Goal: Task Accomplishment & Management: Use online tool/utility

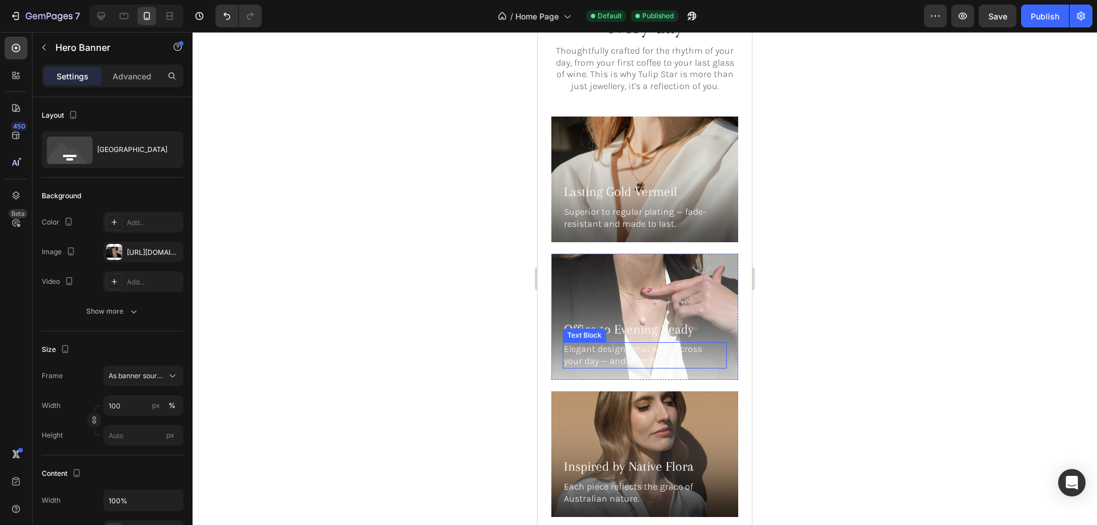
scroll to position [1791, 0]
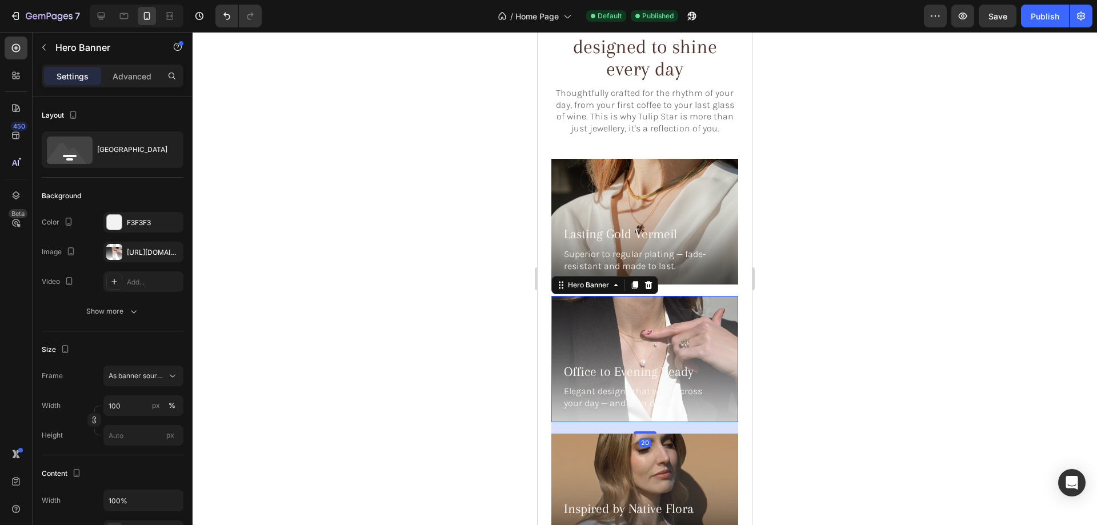
click at [709, 298] on div "Background Image" at bounding box center [644, 359] width 187 height 126
click at [118, 251] on div at bounding box center [114, 252] width 16 height 16
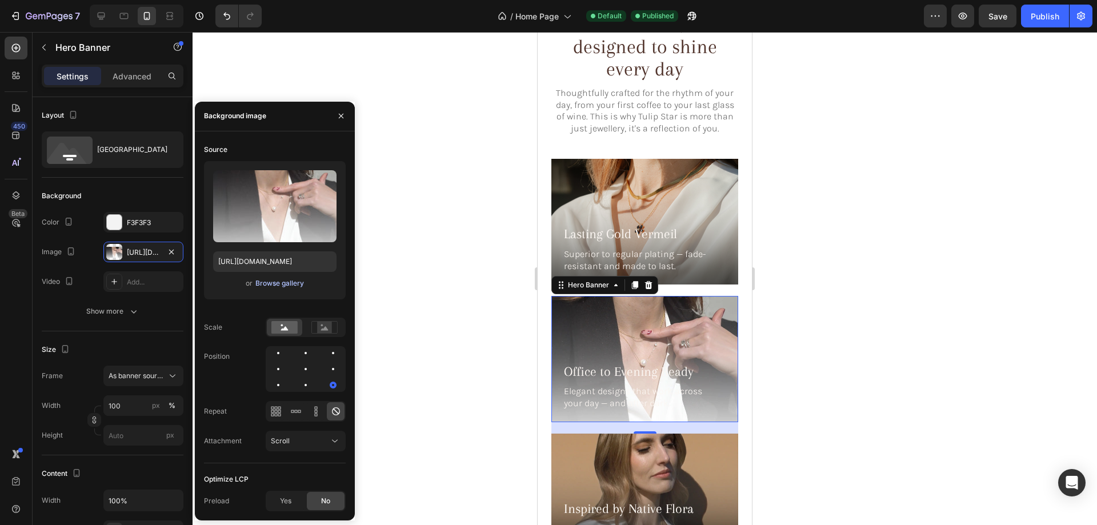
click at [274, 288] on div "Browse gallery" at bounding box center [279, 283] width 49 height 10
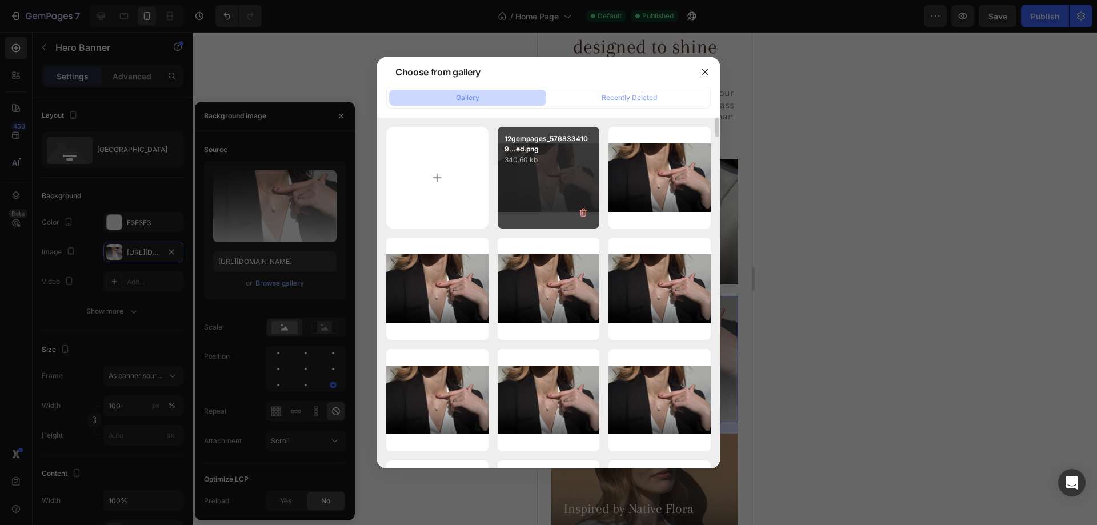
click at [563, 171] on div "12gempages_5768334109...ed.png 340.60 kb" at bounding box center [549, 178] width 102 height 102
type input "[URL][DOMAIN_NAME]"
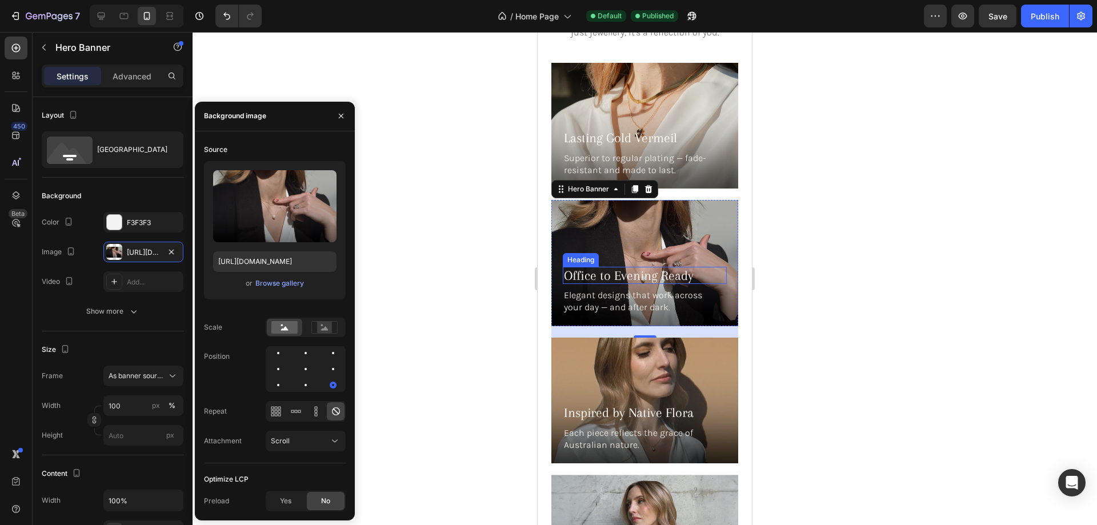
scroll to position [1906, 0]
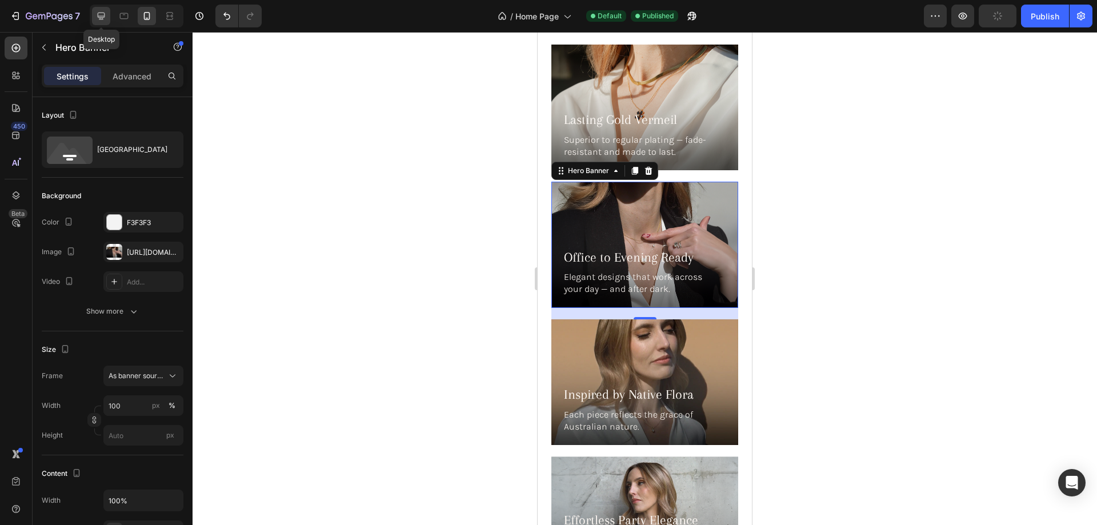
click at [99, 11] on icon at bounding box center [100, 15] width 11 height 11
type input "1028"
type input "200"
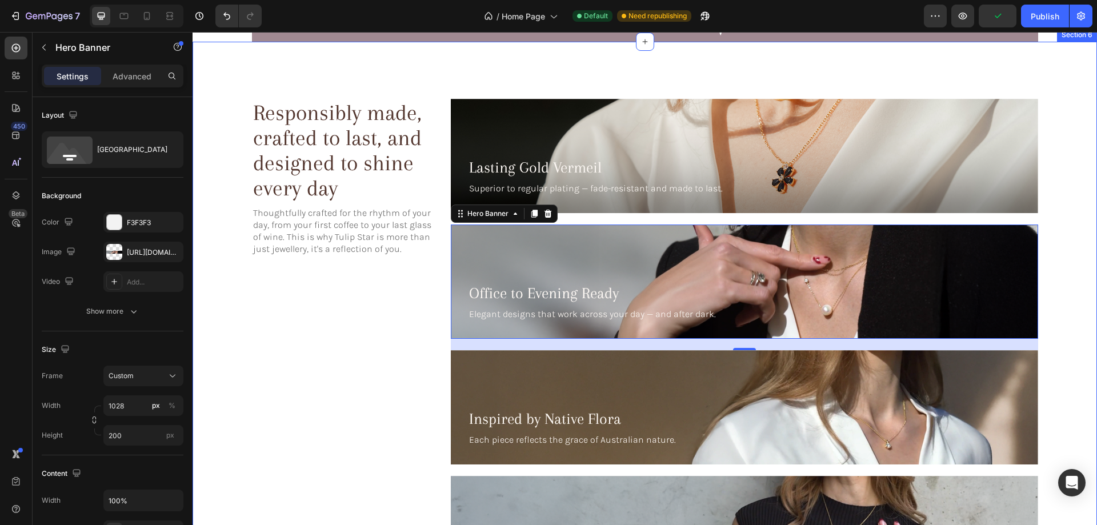
scroll to position [1788, 0]
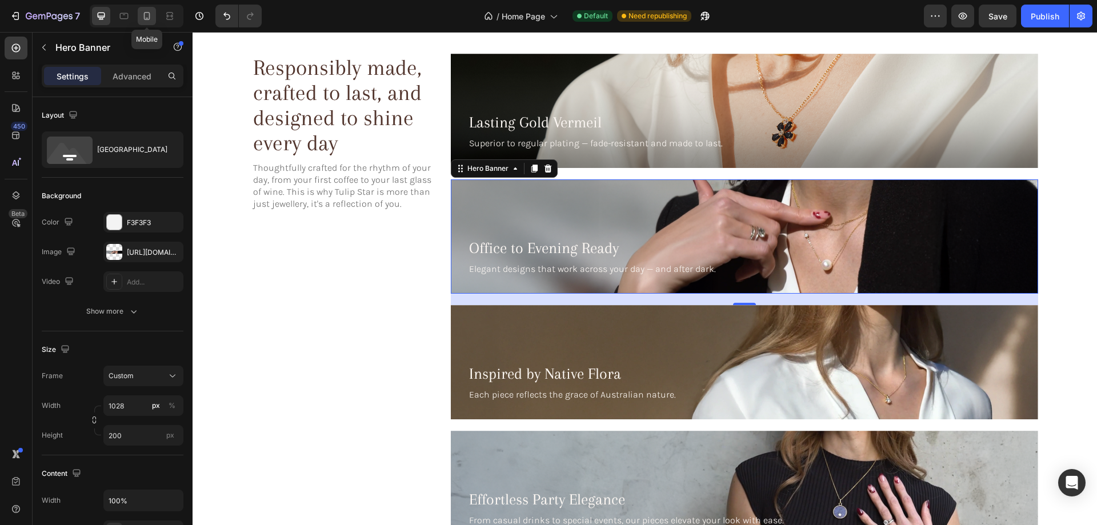
click at [148, 17] on icon at bounding box center [146, 15] width 11 height 11
type input "100"
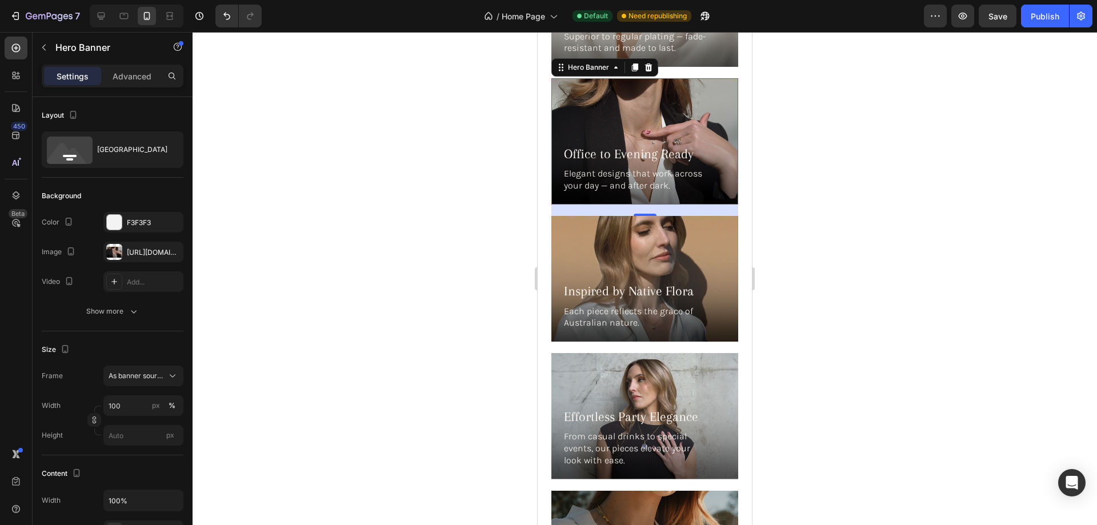
scroll to position [2040, 0]
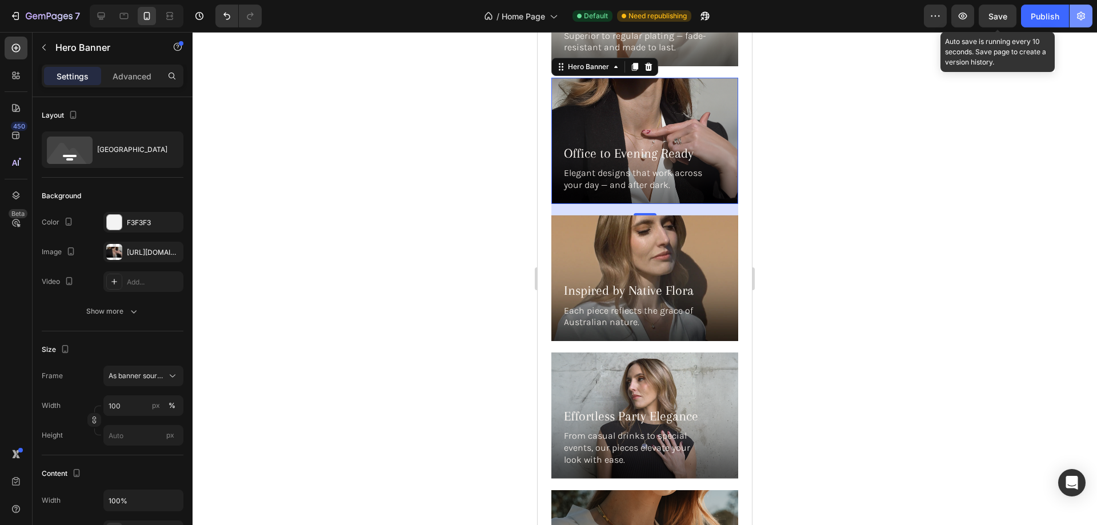
drag, startPoint x: 995, startPoint y: 14, endPoint x: 1074, endPoint y: 14, distance: 78.3
click at [995, 14] on span "Save" at bounding box center [998, 16] width 19 height 10
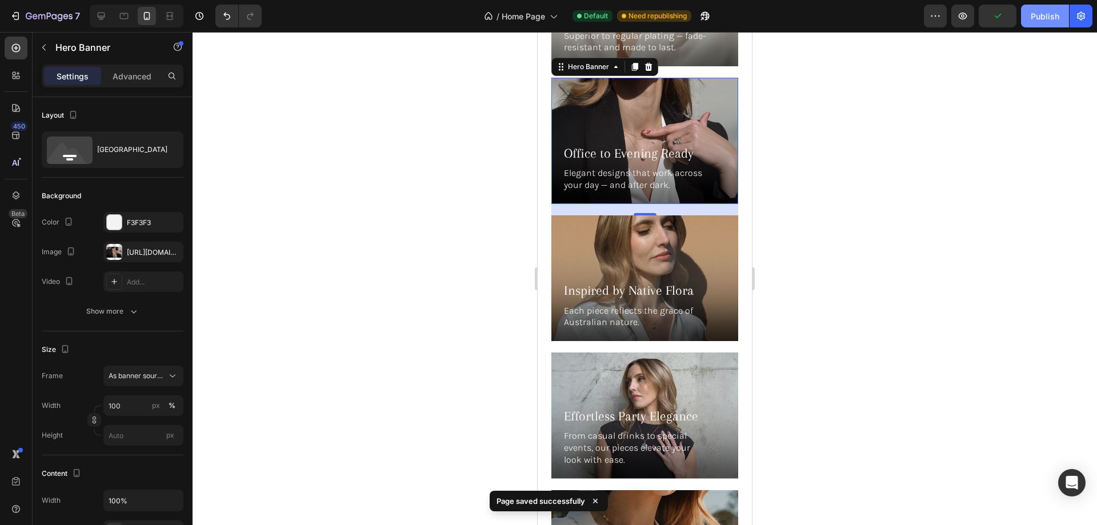
drag, startPoint x: 1009, startPoint y: 4, endPoint x: 1023, endPoint y: 11, distance: 15.8
click at [1008, 4] on div "7 Version history / Home Page Default Need republishing Preview Publish" at bounding box center [548, 16] width 1097 height 33
click at [1030, 12] on button "Publish" at bounding box center [1045, 16] width 48 height 23
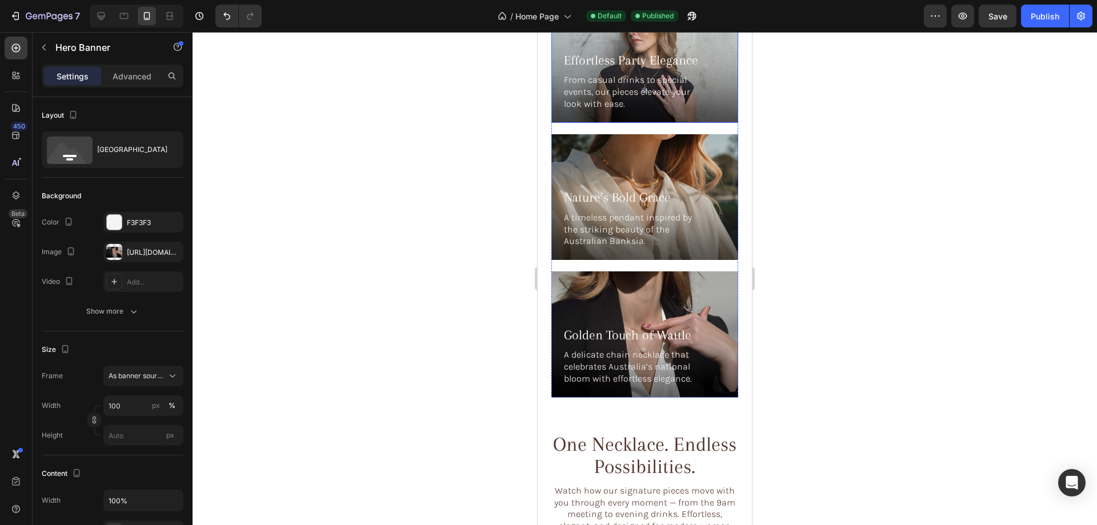
scroll to position [2440, 0]
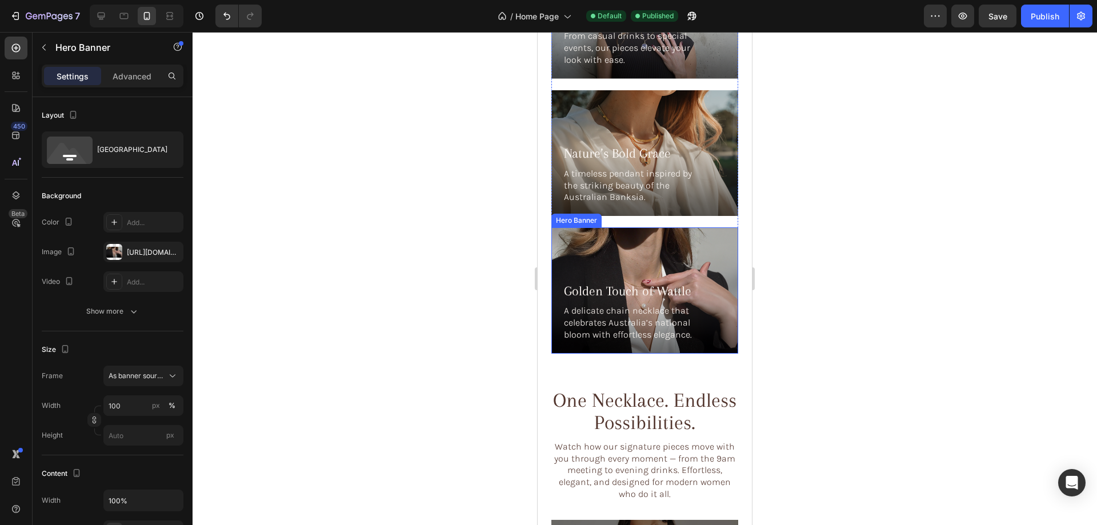
click at [652, 227] on div "Background Image" at bounding box center [644, 290] width 187 height 126
click at [117, 255] on div at bounding box center [114, 252] width 16 height 16
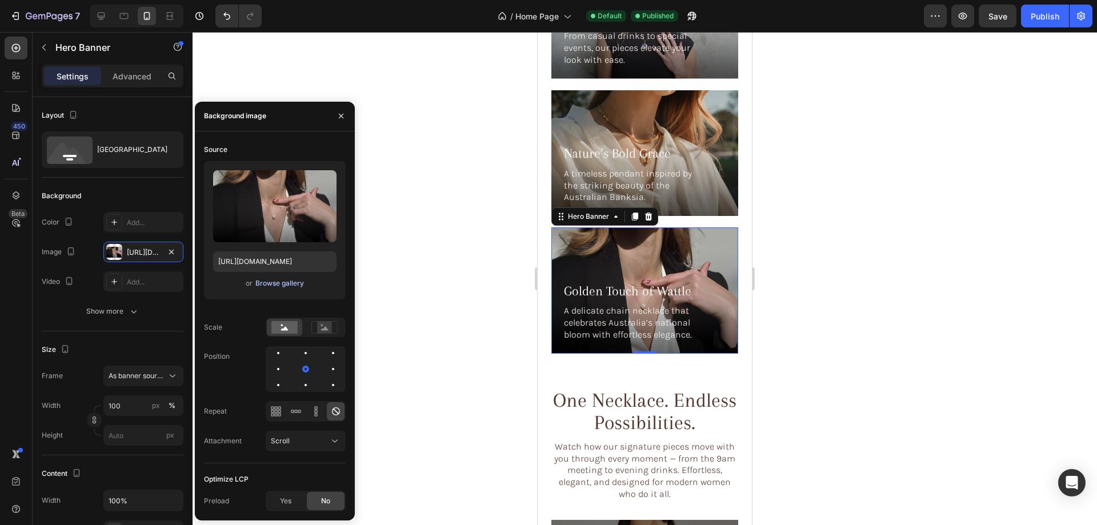
click at [268, 282] on div "Browse gallery" at bounding box center [279, 283] width 49 height 10
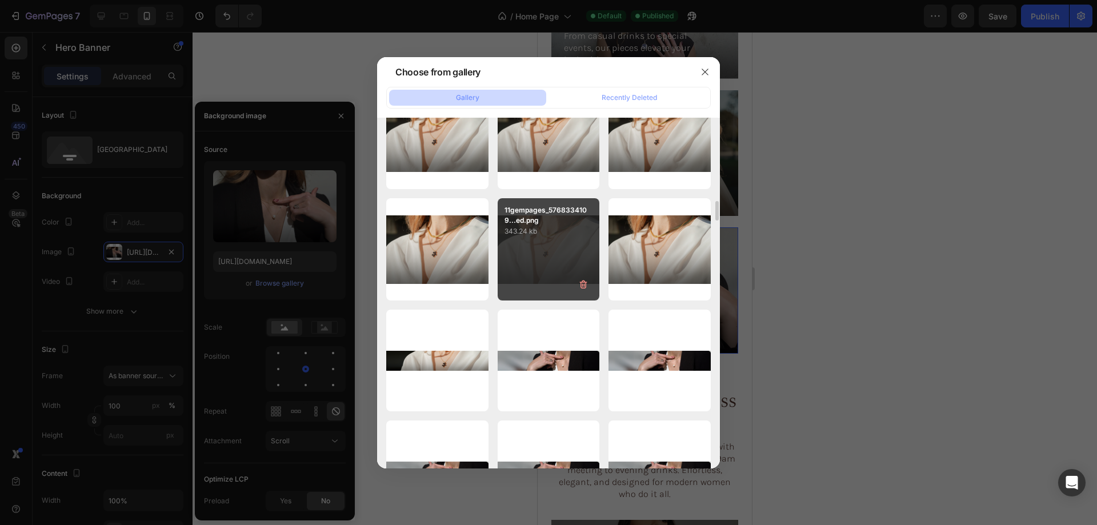
scroll to position [1657, 0]
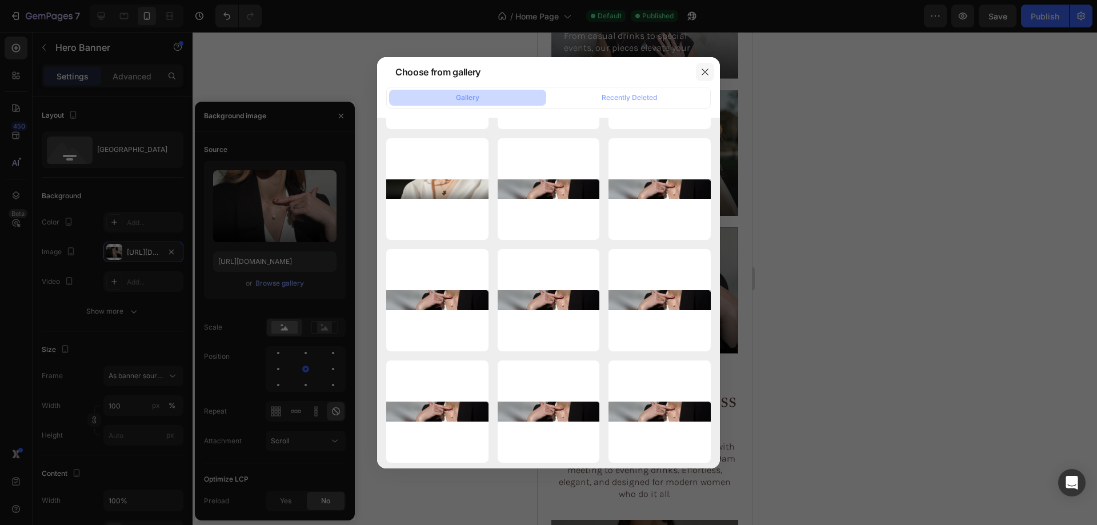
click at [704, 74] on icon "button" at bounding box center [705, 71] width 9 height 9
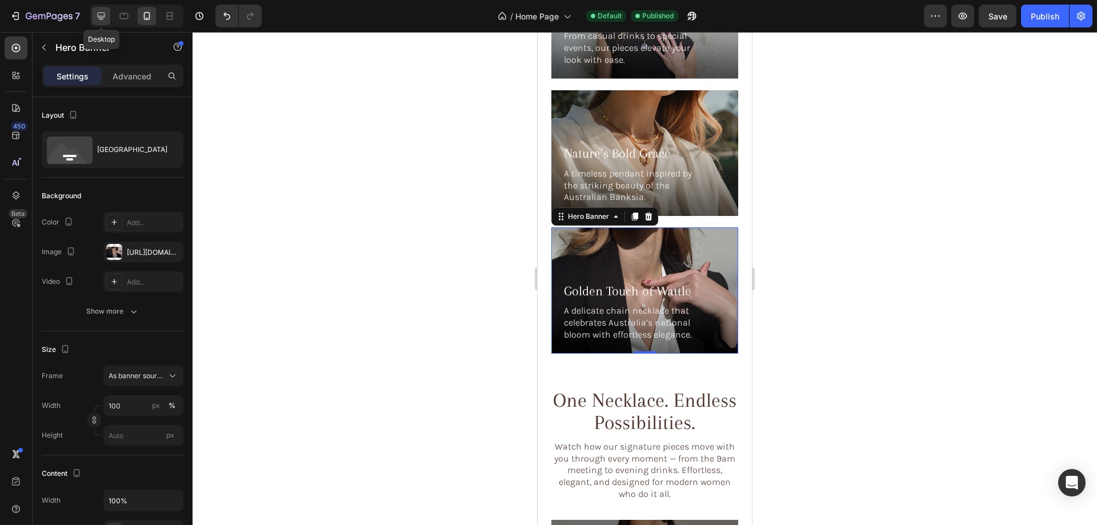
click at [101, 12] on icon at bounding box center [100, 15] width 11 height 11
type input "1028"
type input "200"
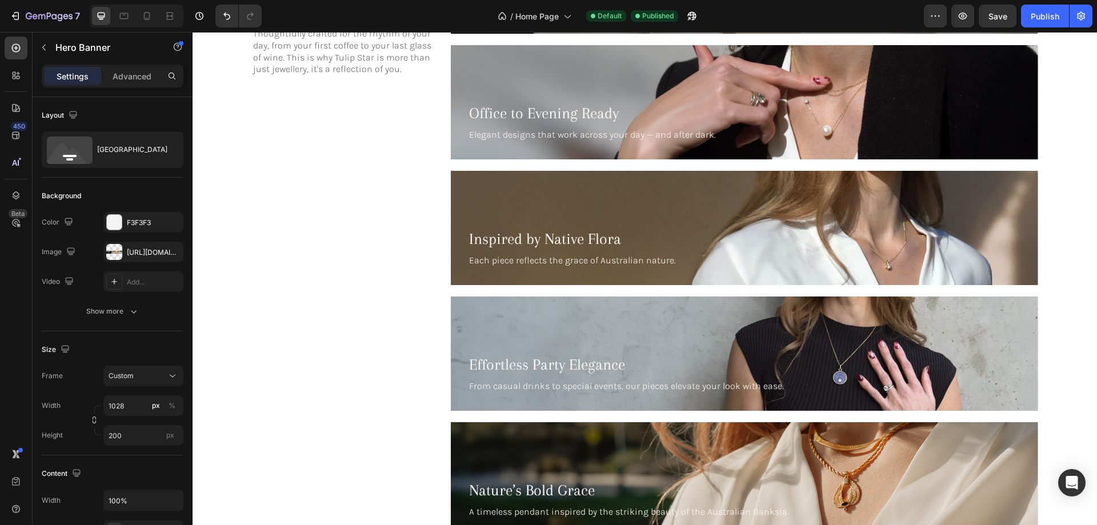
scroll to position [2137, 0]
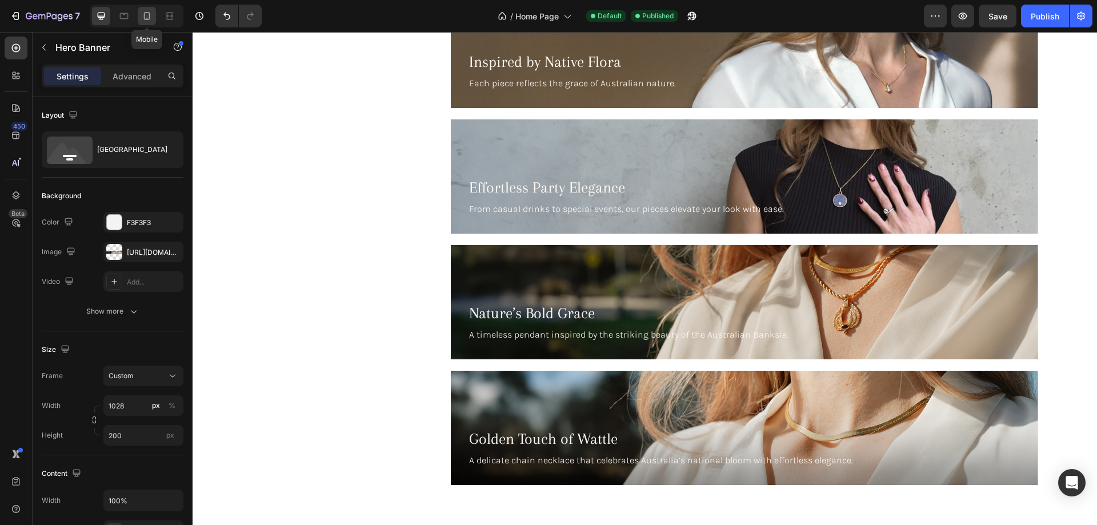
click at [145, 18] on icon at bounding box center [147, 16] width 6 height 8
type input "100"
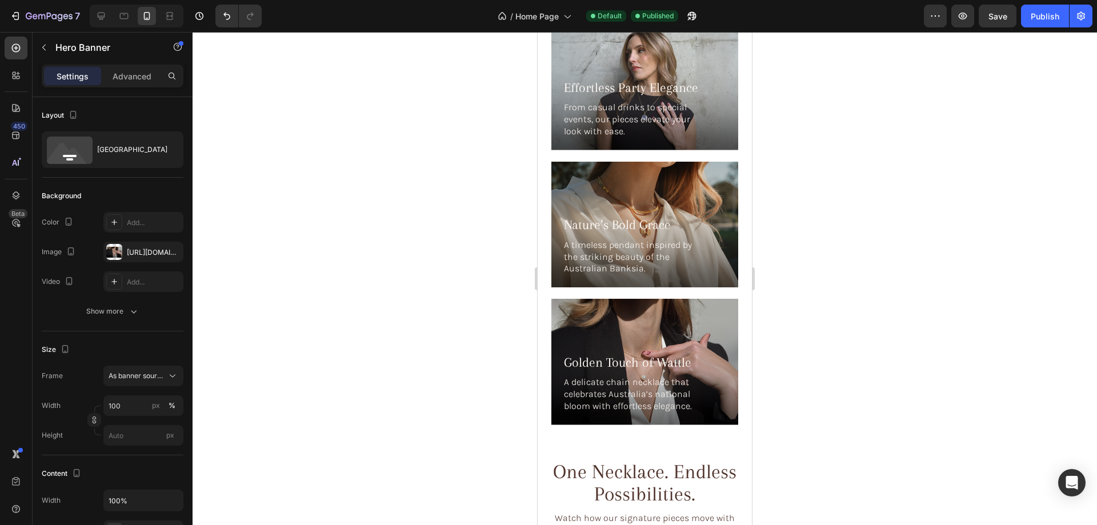
scroll to position [2338, 0]
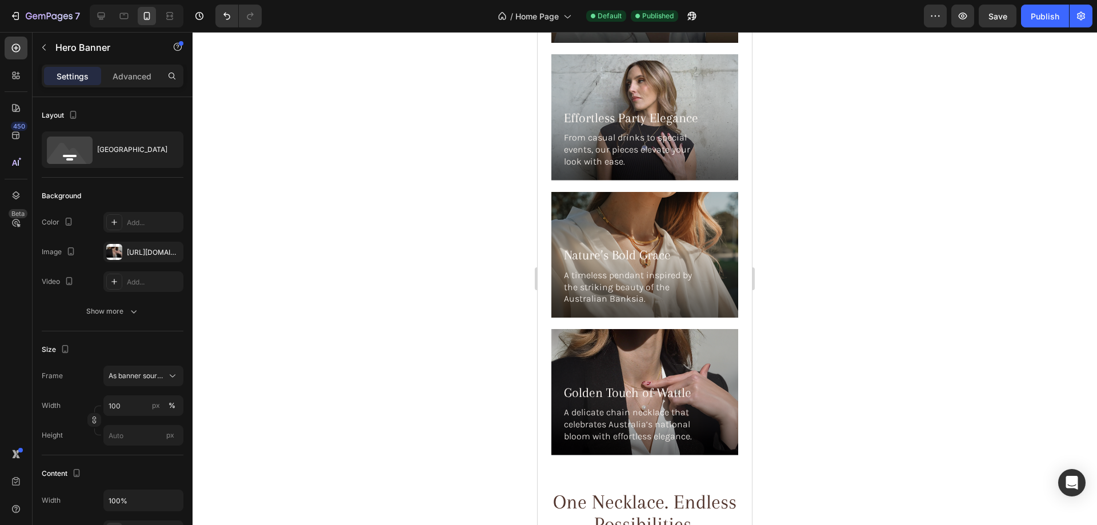
click at [618, 329] on div "Background Image" at bounding box center [644, 392] width 187 height 126
click at [660, 329] on div "Background Image" at bounding box center [644, 392] width 187 height 126
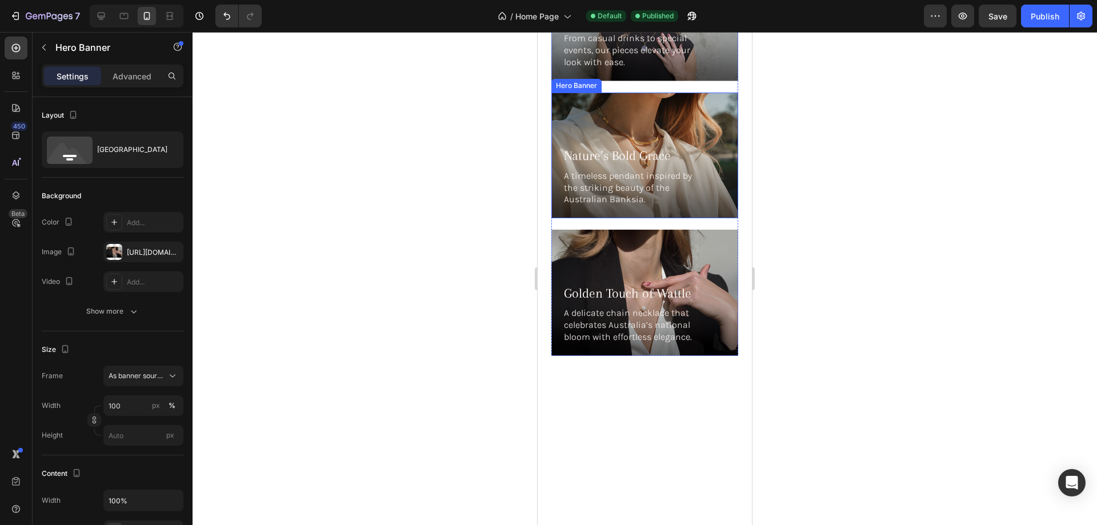
scroll to position [2453, 0]
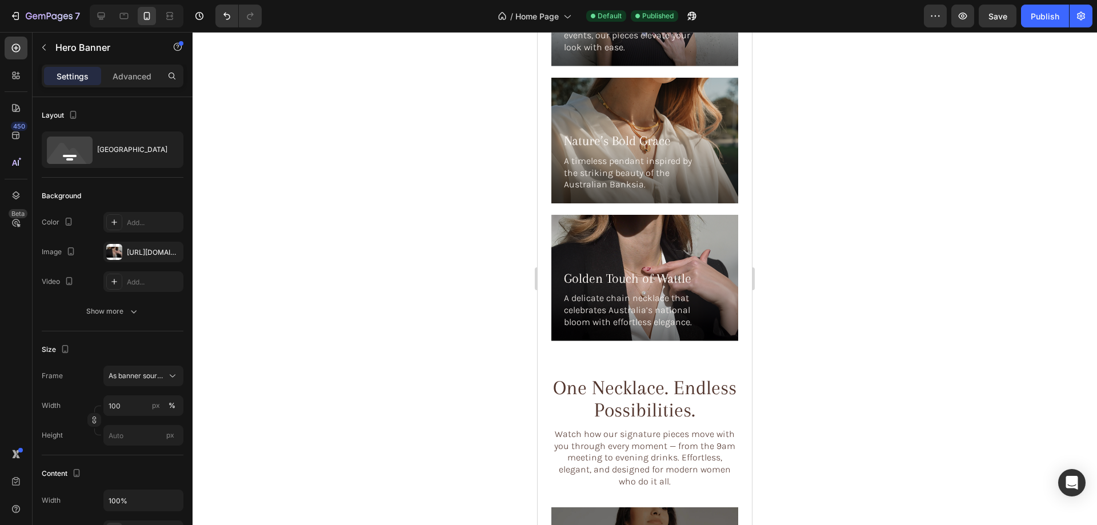
click at [655, 215] on div "Background Image" at bounding box center [644, 278] width 187 height 126
click at [114, 253] on div at bounding box center [114, 252] width 16 height 16
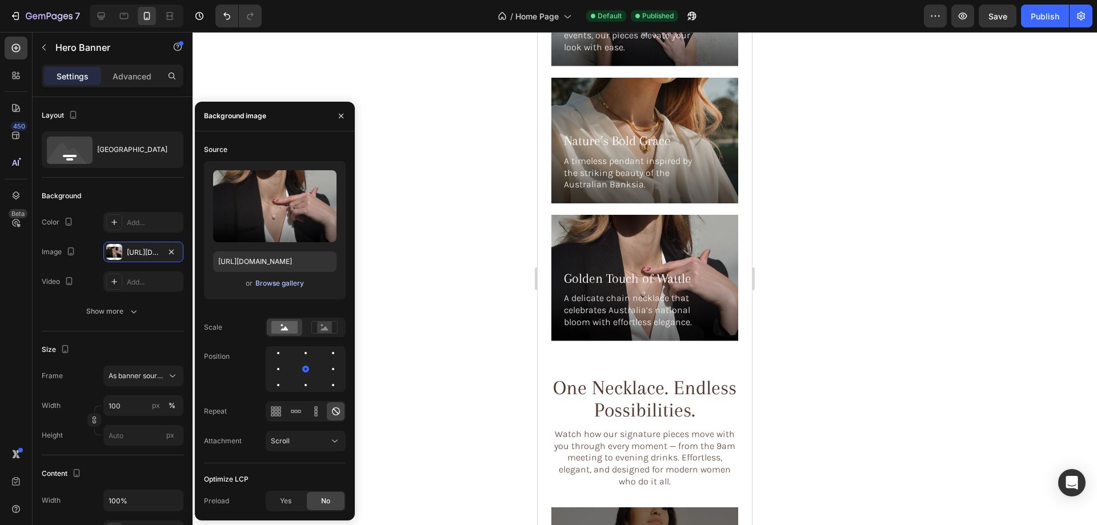
click at [261, 278] on div "Browse gallery" at bounding box center [279, 283] width 49 height 10
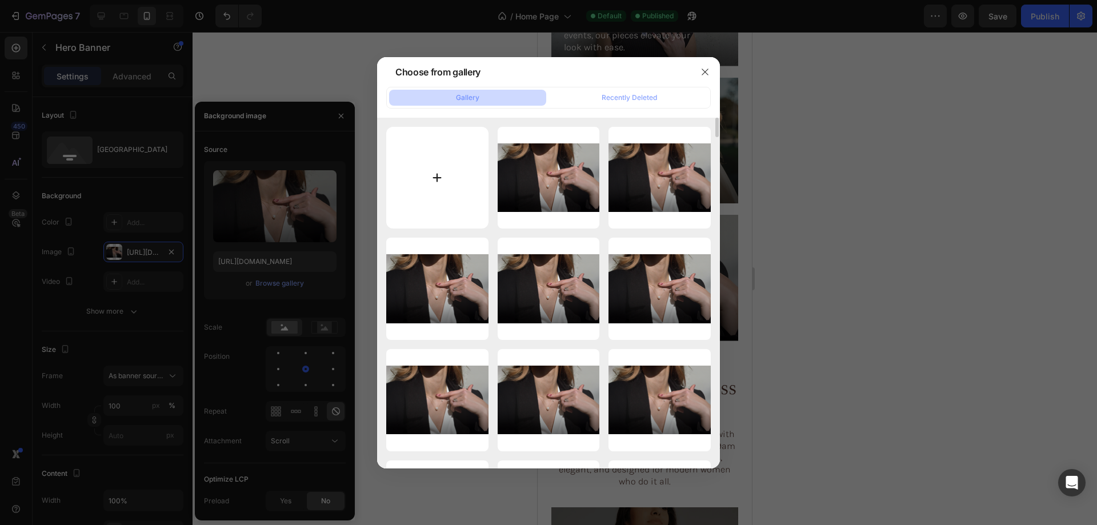
click at [440, 151] on input "file" at bounding box center [437, 178] width 102 height 102
type input "C:\fakepath\14gempages_576833410962555488-7b4d50a0-1419-4a82-a28b-f8ec8c7200f6-…"
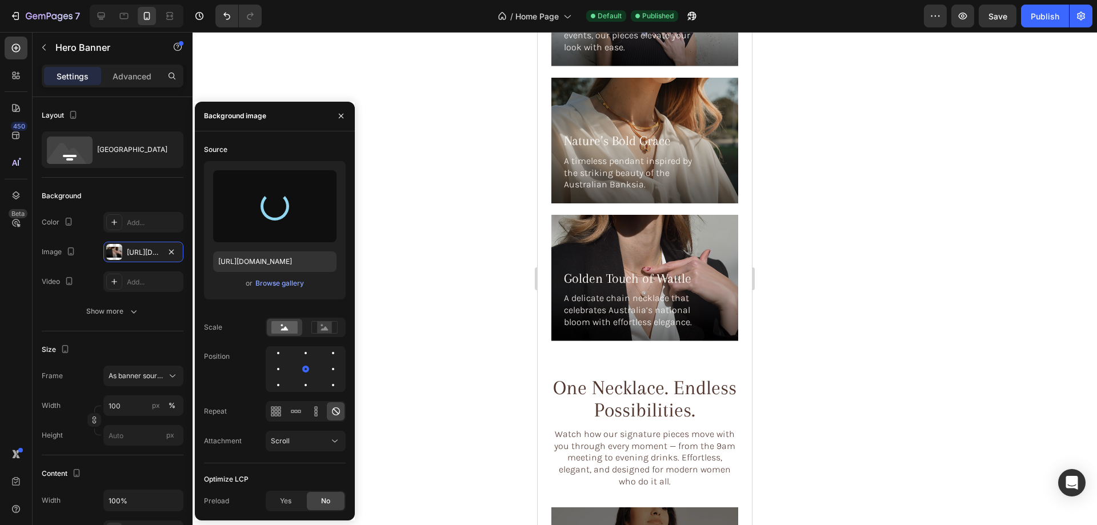
type input "[URL][DOMAIN_NAME]"
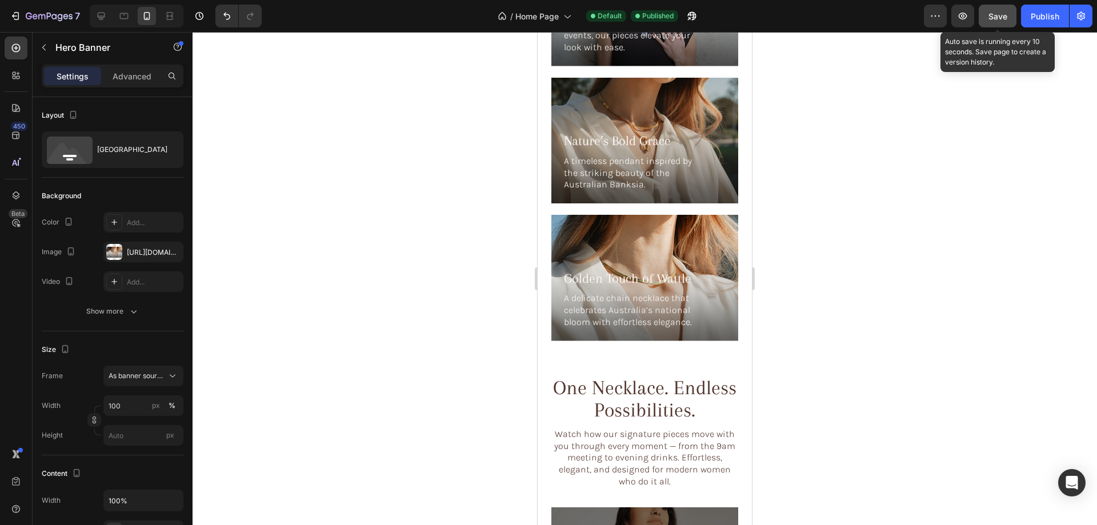
click at [1003, 14] on span "Save" at bounding box center [998, 16] width 19 height 10
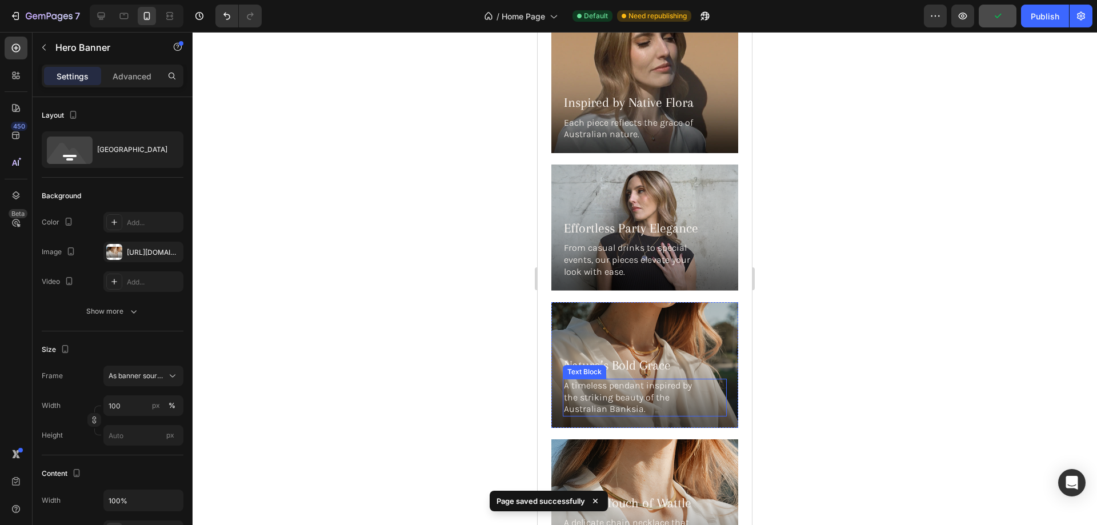
scroll to position [2281, 0]
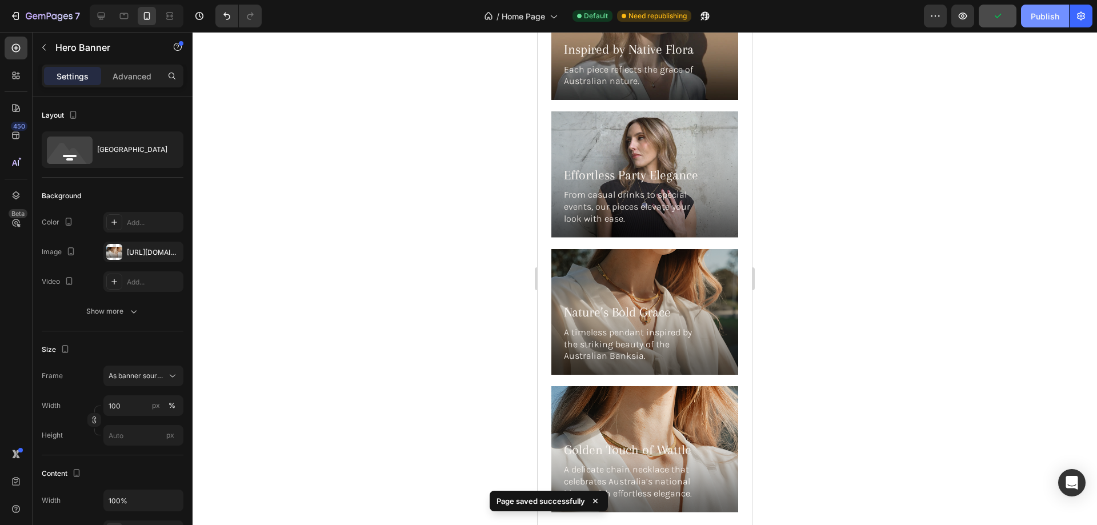
click at [1048, 16] on div "Publish" at bounding box center [1045, 16] width 29 height 12
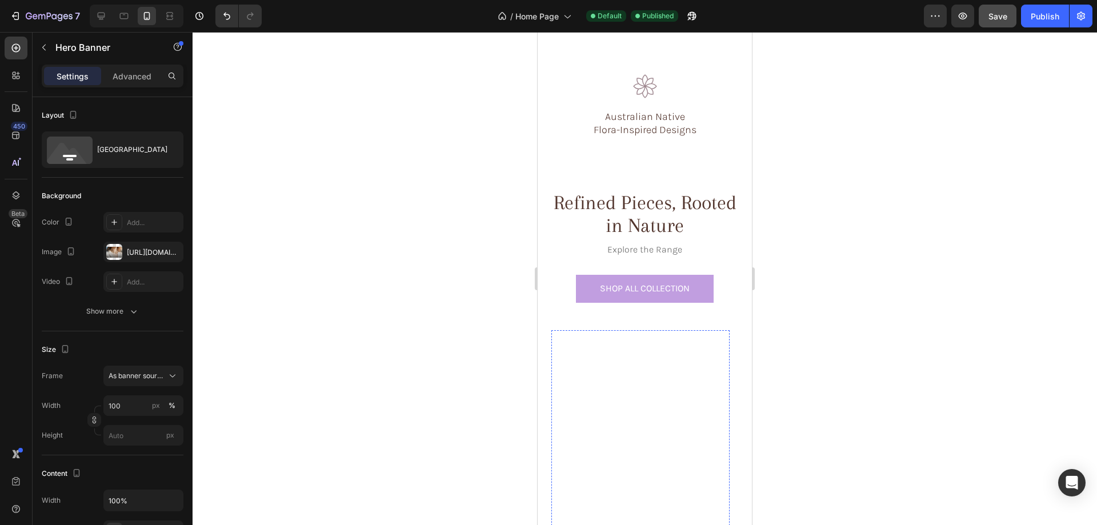
scroll to position [0, 0]
